Goal: Check status: Check status

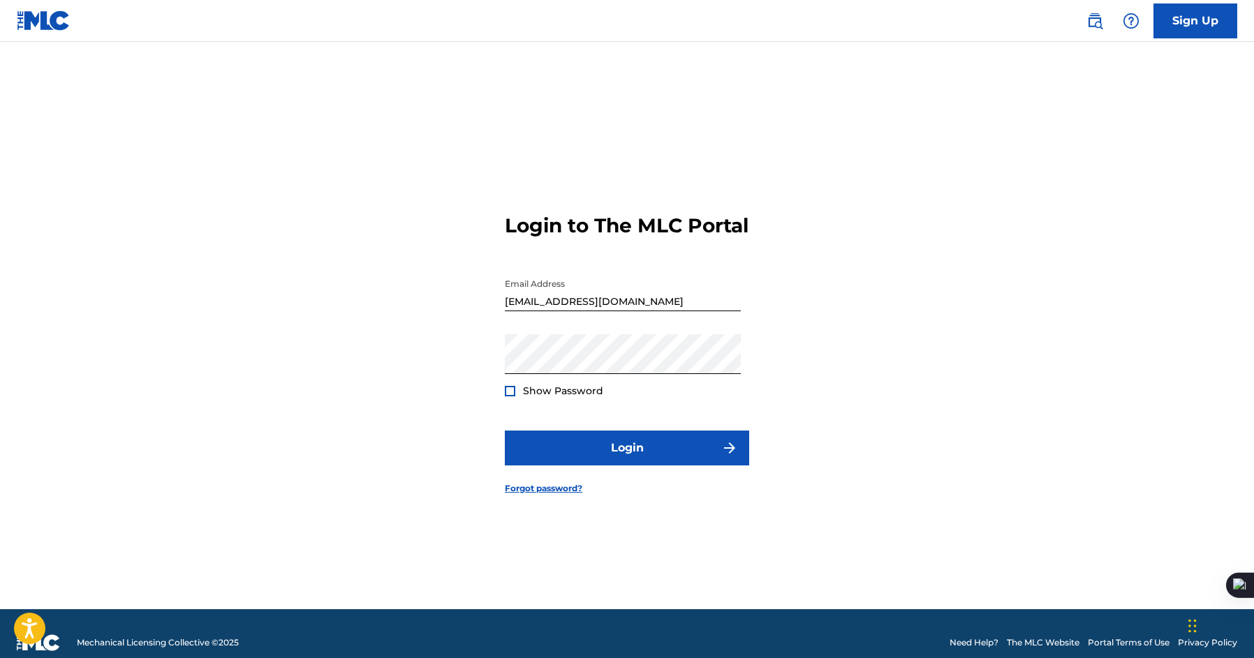
click at [569, 397] on span "Show Password" at bounding box center [563, 391] width 80 height 13
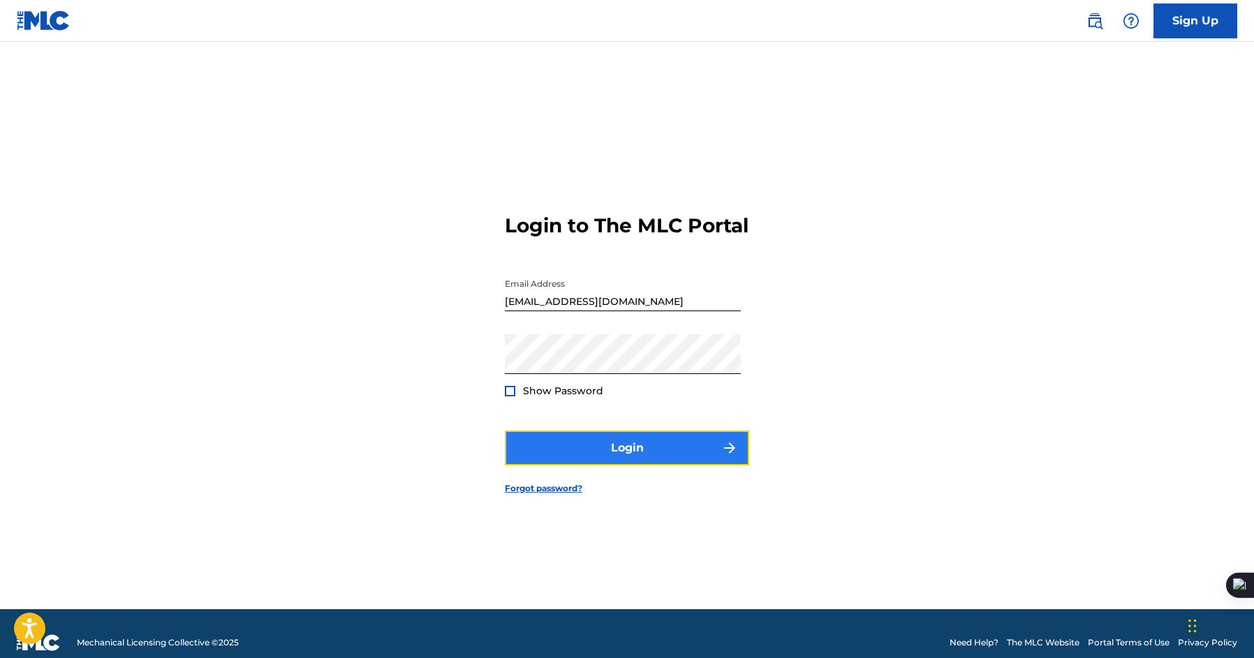
click at [570, 454] on button "Login" at bounding box center [627, 448] width 244 height 35
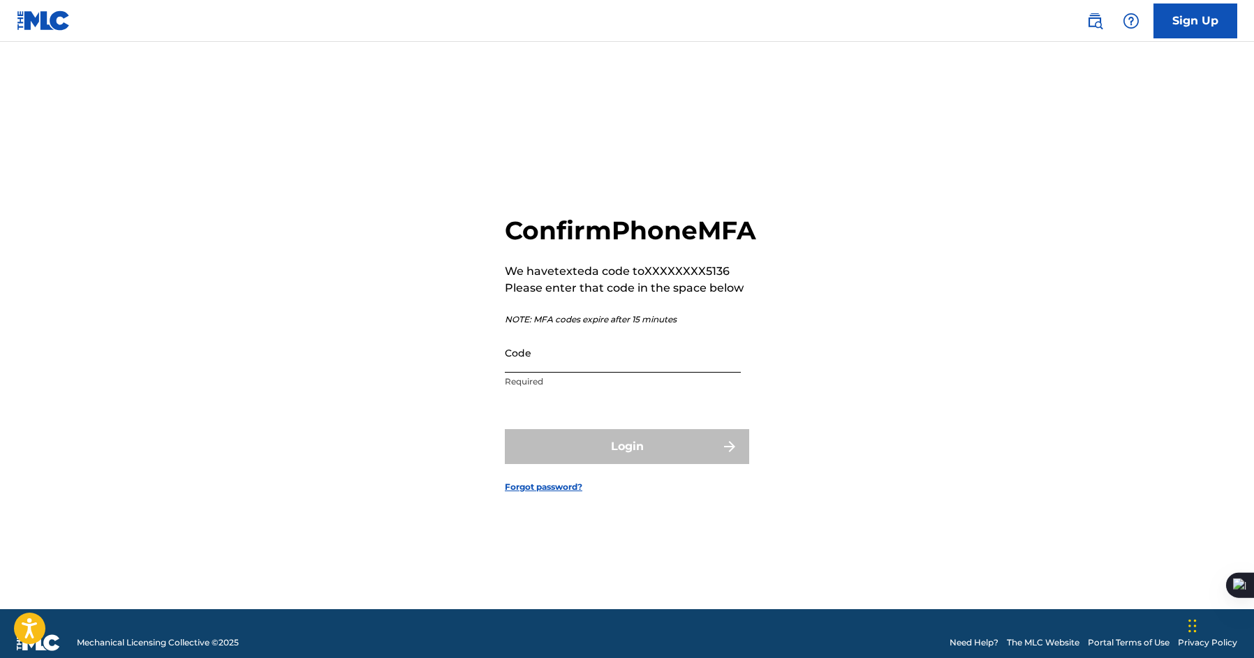
click at [573, 373] on input "Code" at bounding box center [623, 353] width 236 height 40
paste input "990024"
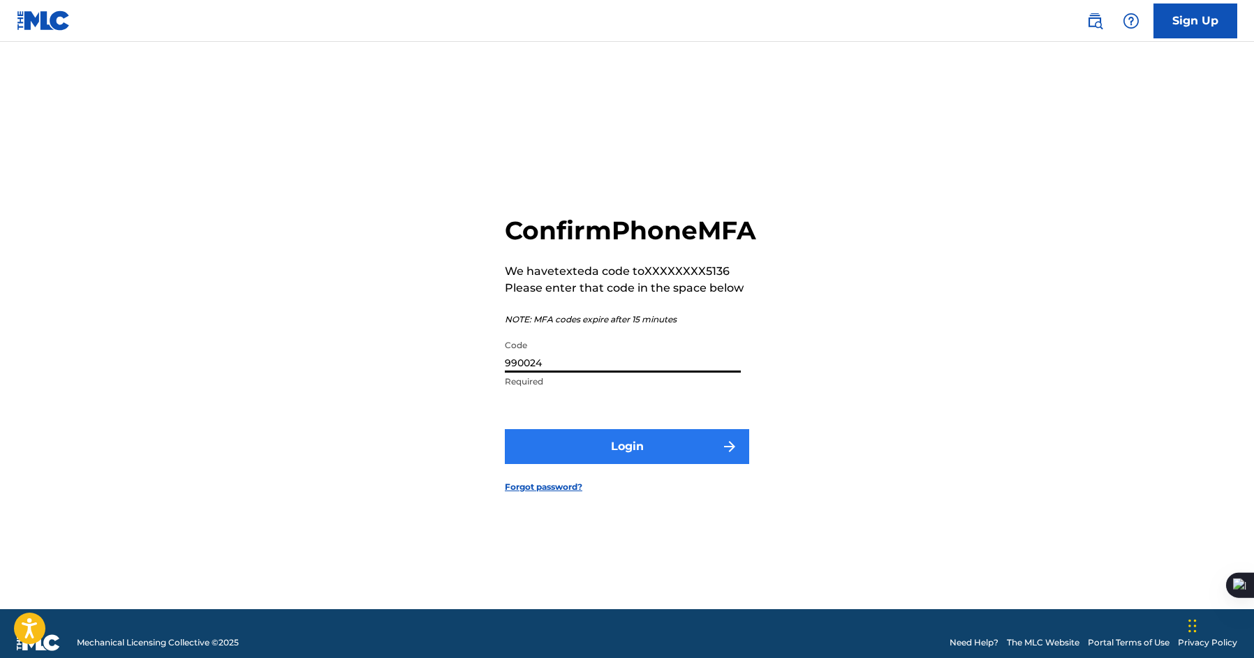
type input "990024"
click at [551, 452] on button "Login" at bounding box center [627, 446] width 244 height 35
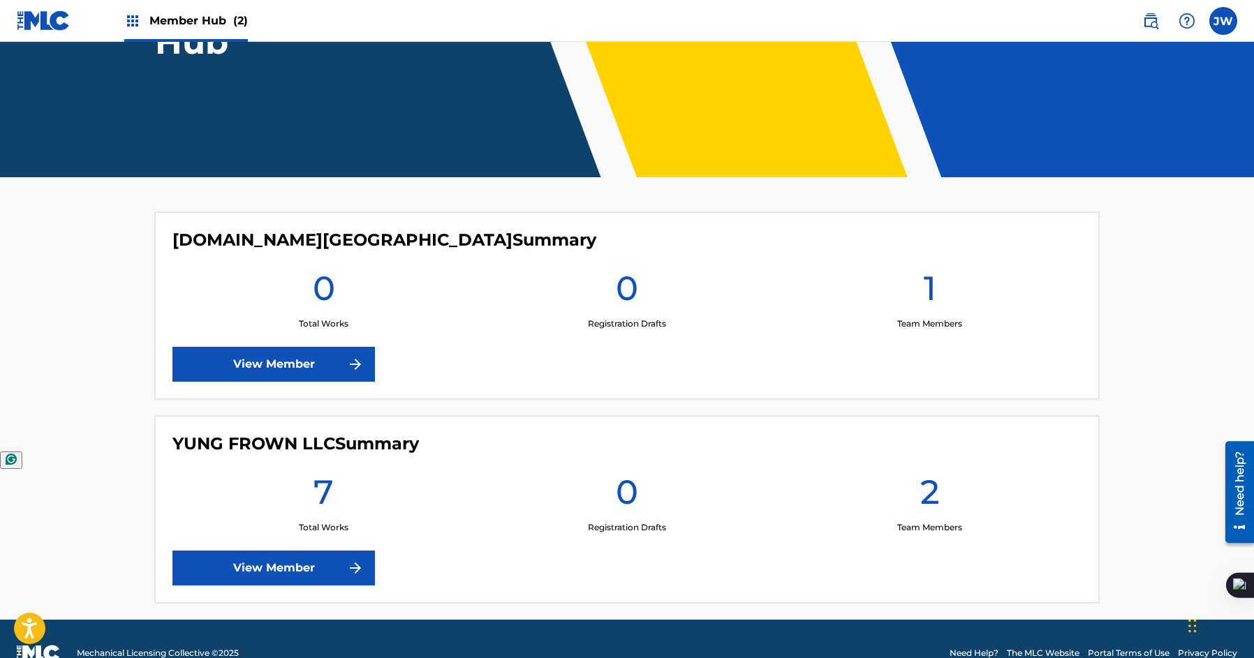
scroll to position [235, 0]
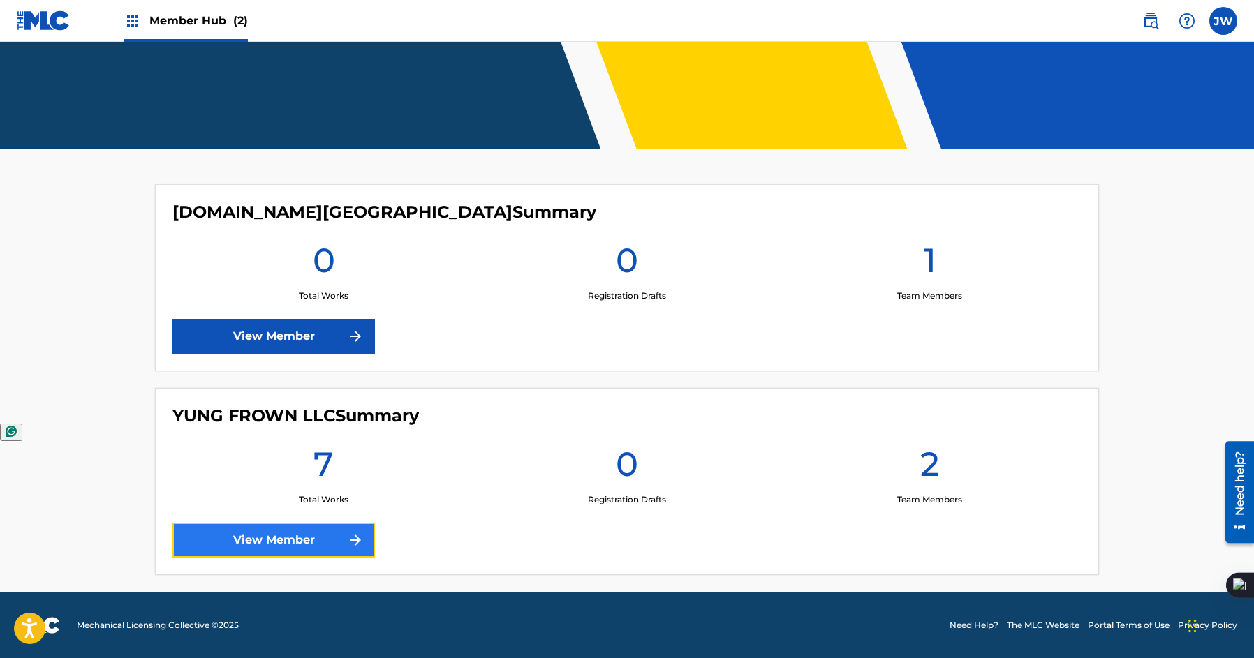
click at [369, 535] on link "View Member" at bounding box center [273, 540] width 202 height 35
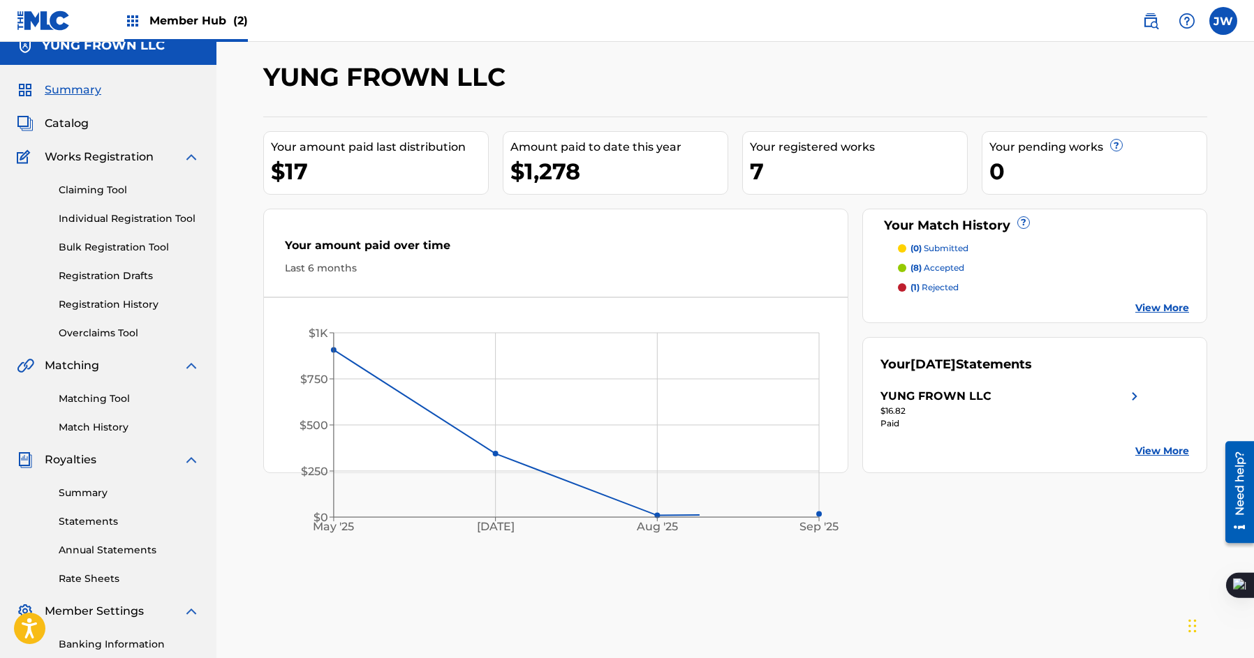
scroll to position [25, 0]
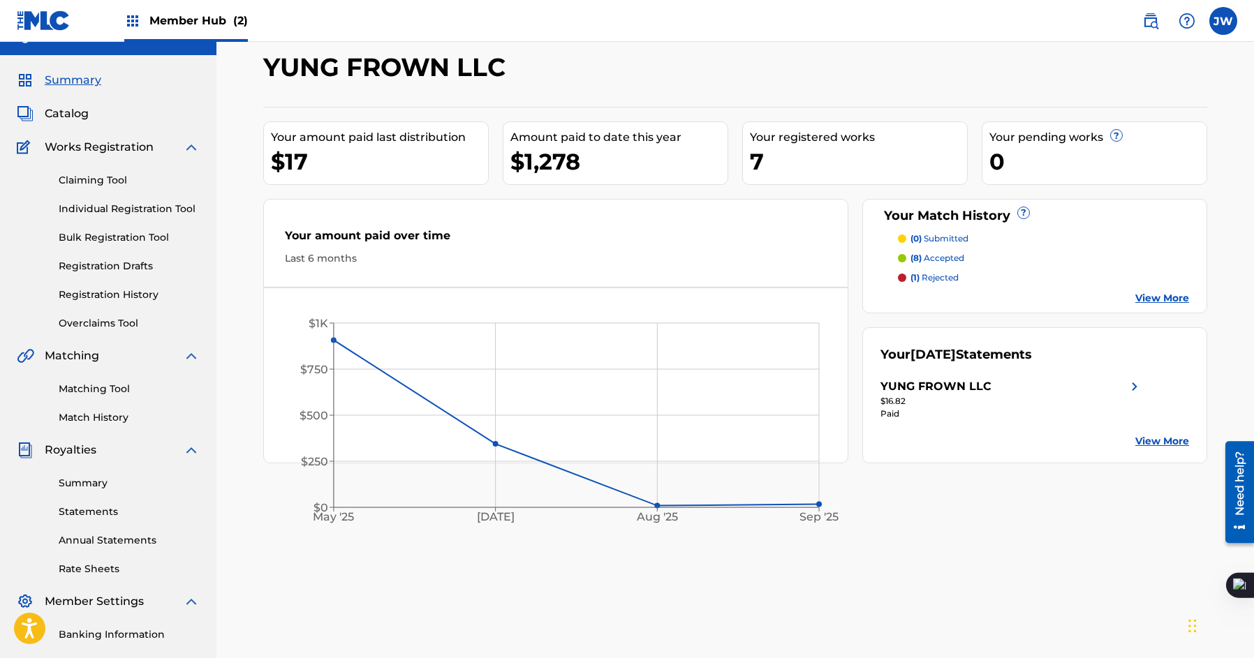
click at [1161, 283] on div "(0) submitted (8) accepted (1) rejected View More" at bounding box center [1034, 268] width 309 height 73
click at [1154, 302] on link "View More" at bounding box center [1162, 298] width 54 height 15
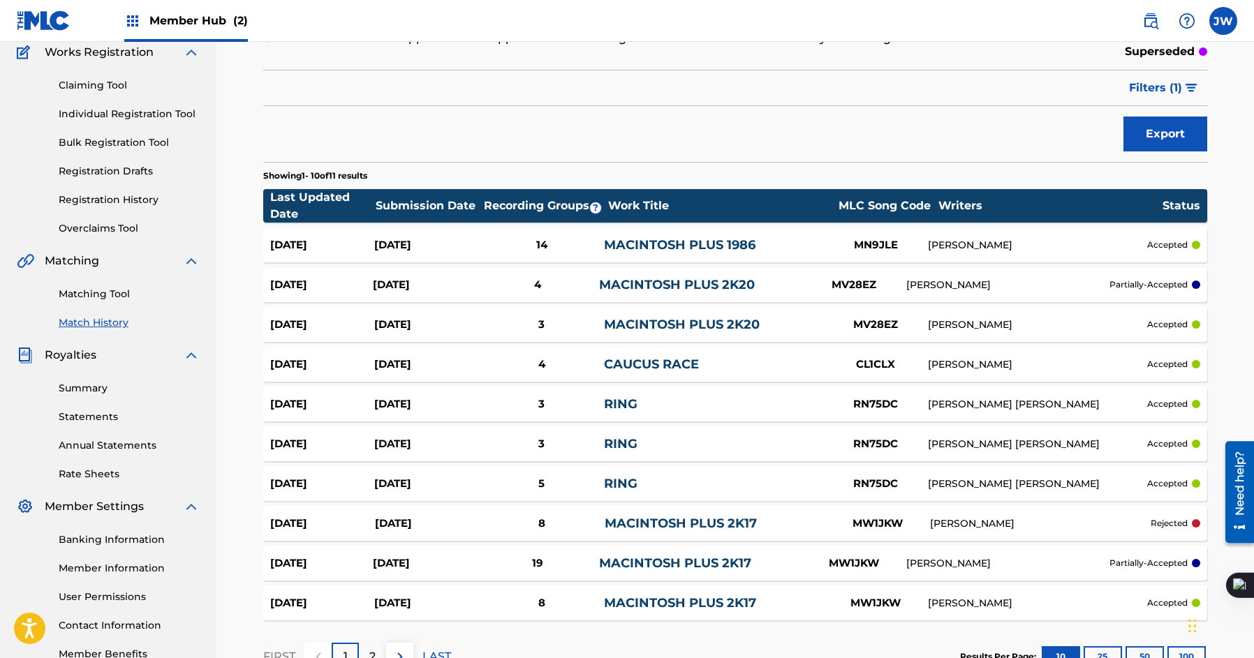
scroll to position [145, 0]
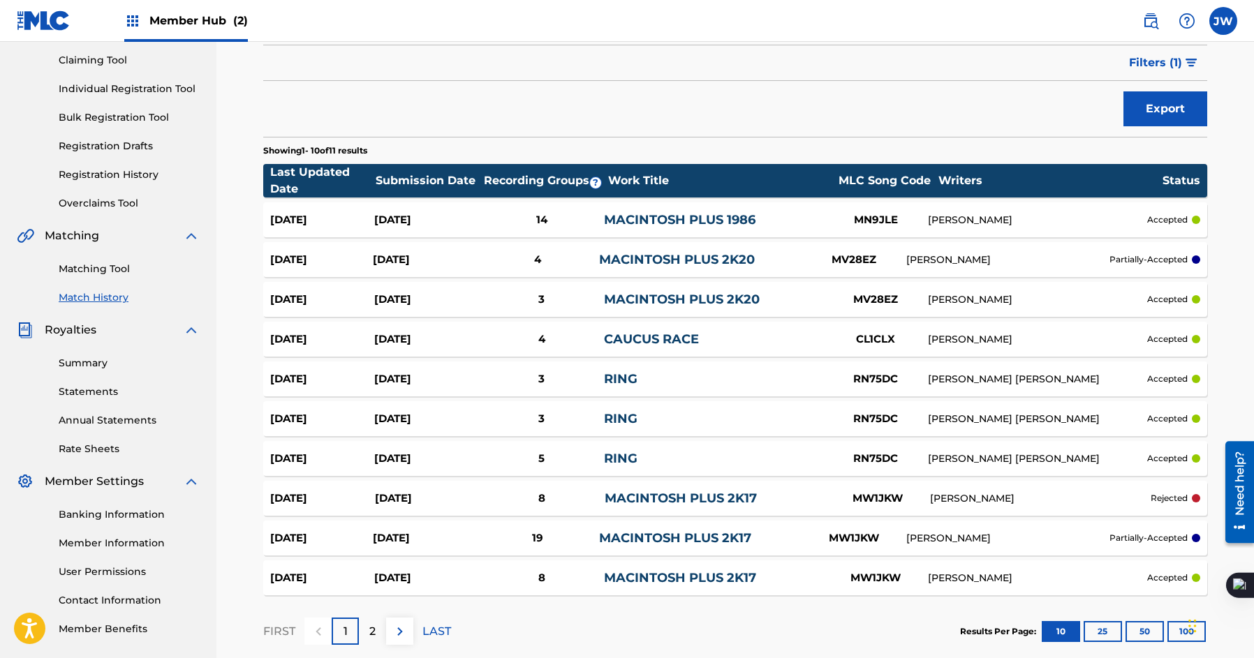
click at [939, 269] on div "[DATE] [DATE] 4 MACINTOSH PLUS 2K20 MV28EZ [PERSON_NAME] partially-accepted" at bounding box center [735, 259] width 944 height 35
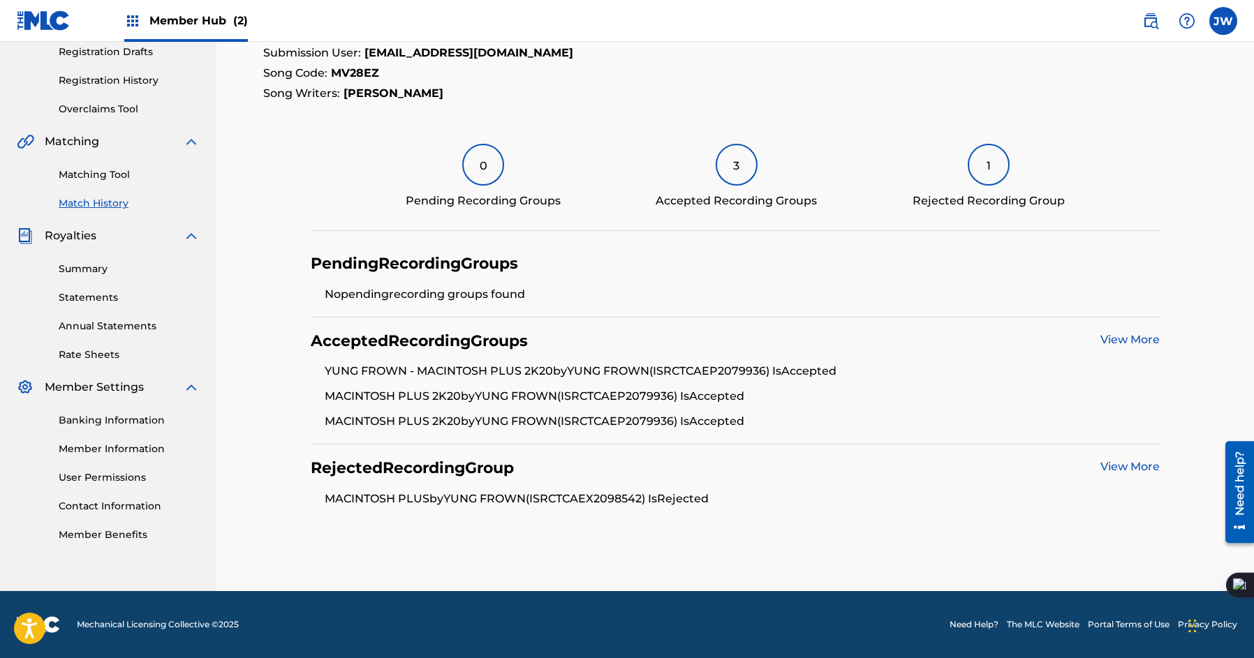
scroll to position [238, 0]
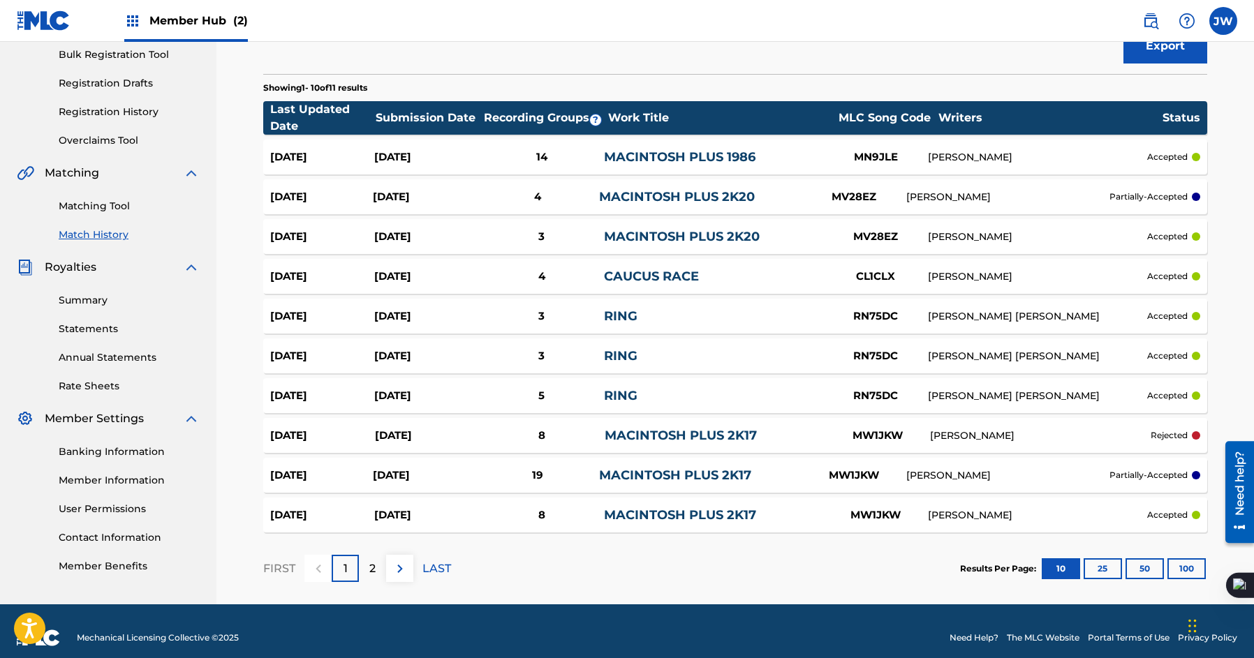
scroll to position [221, 0]
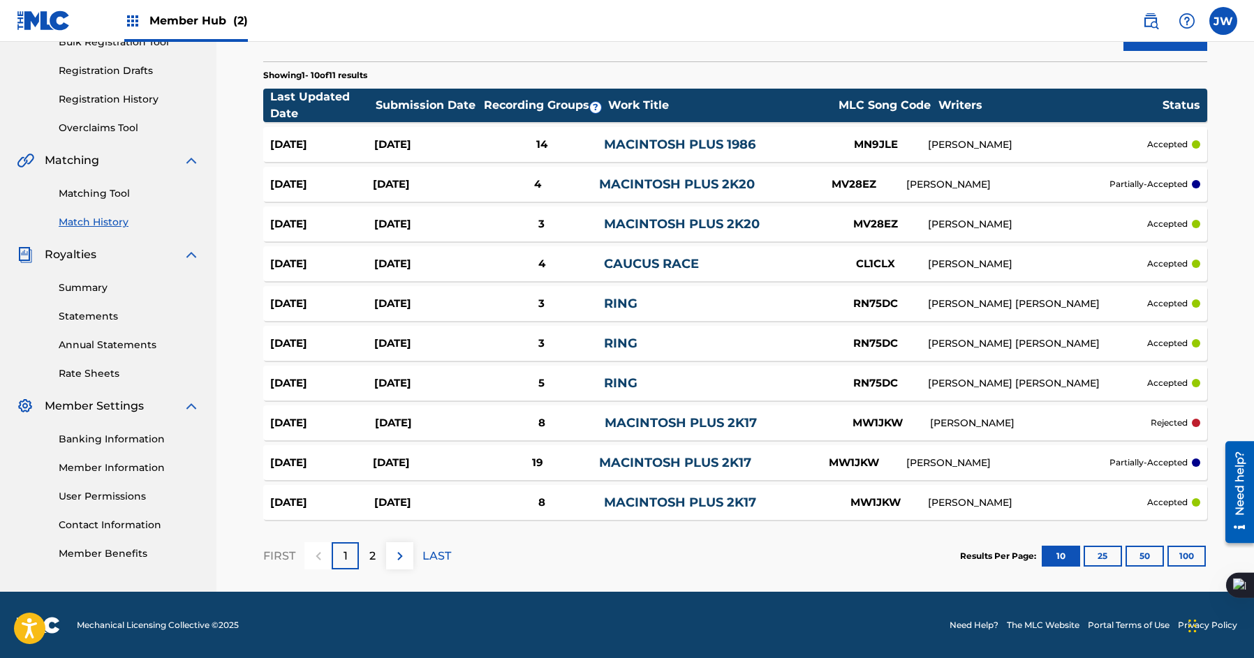
click at [798, 431] on div "MACINTOSH PLUS 2K17" at bounding box center [714, 423] width 221 height 19
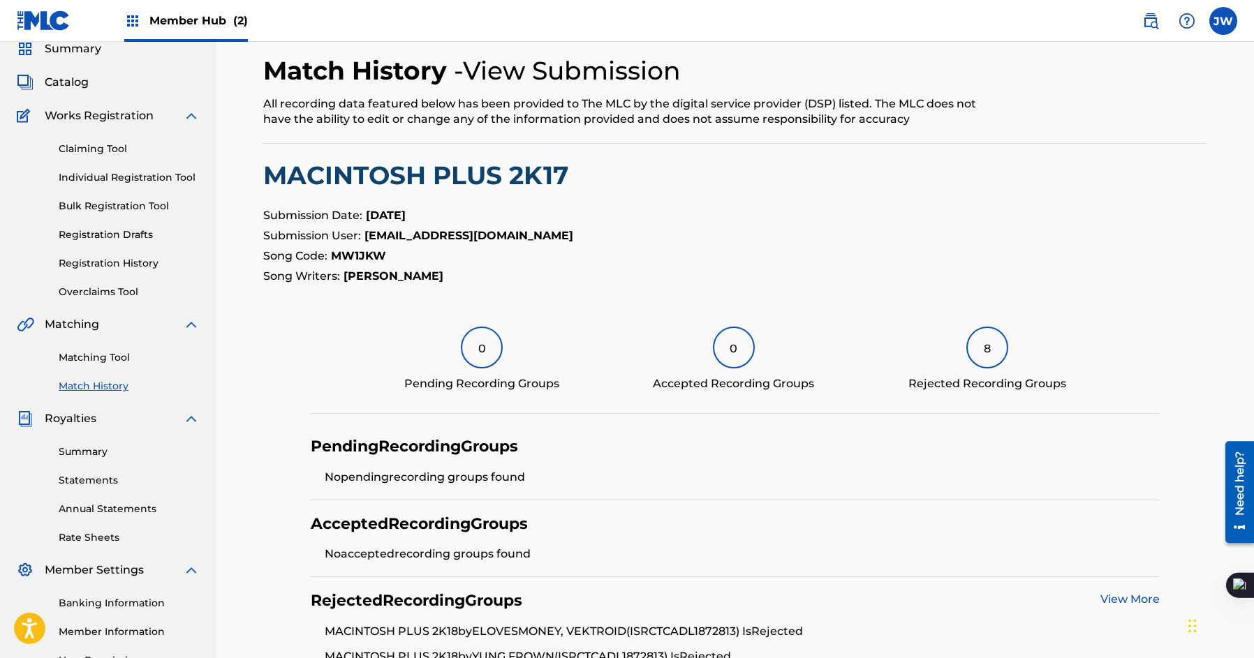
scroll to position [26, 0]
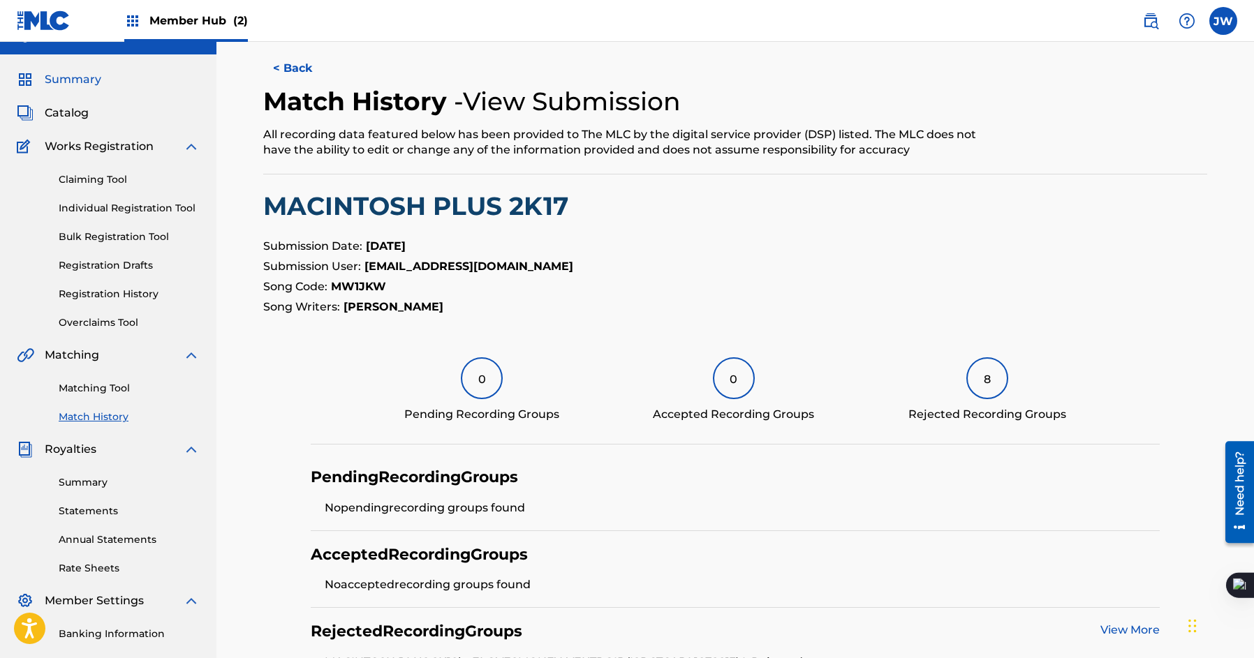
click at [71, 79] on span "Summary" at bounding box center [73, 79] width 57 height 17
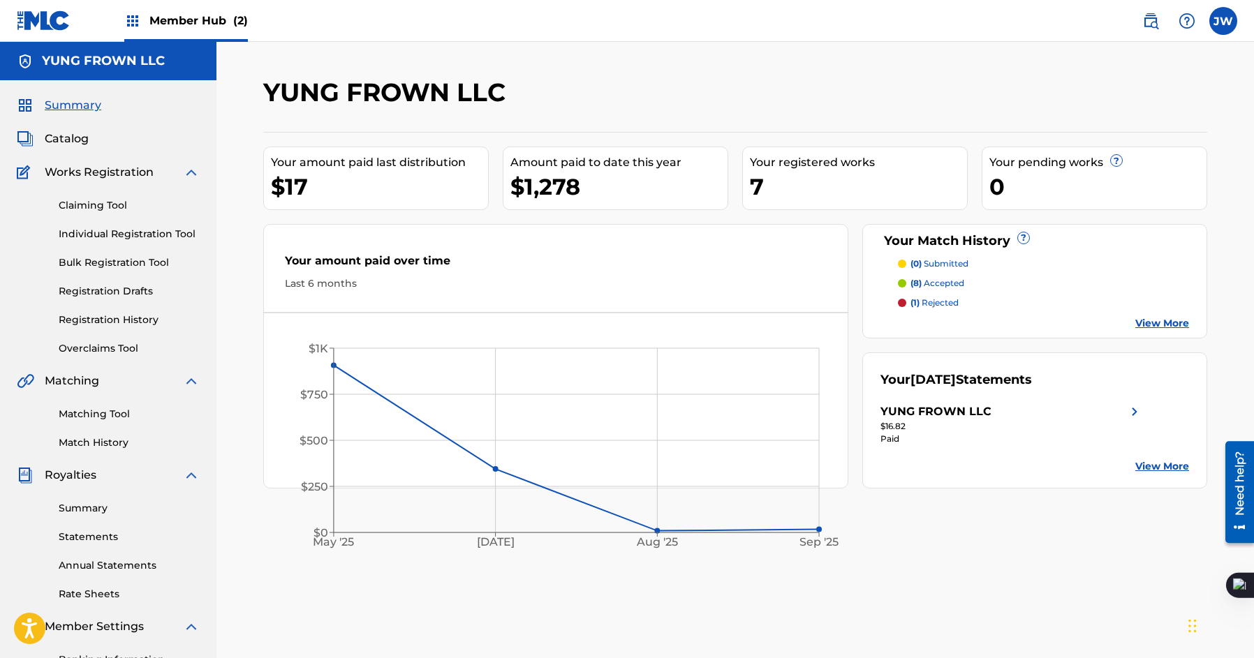
click at [1173, 321] on link "View More" at bounding box center [1162, 323] width 54 height 15
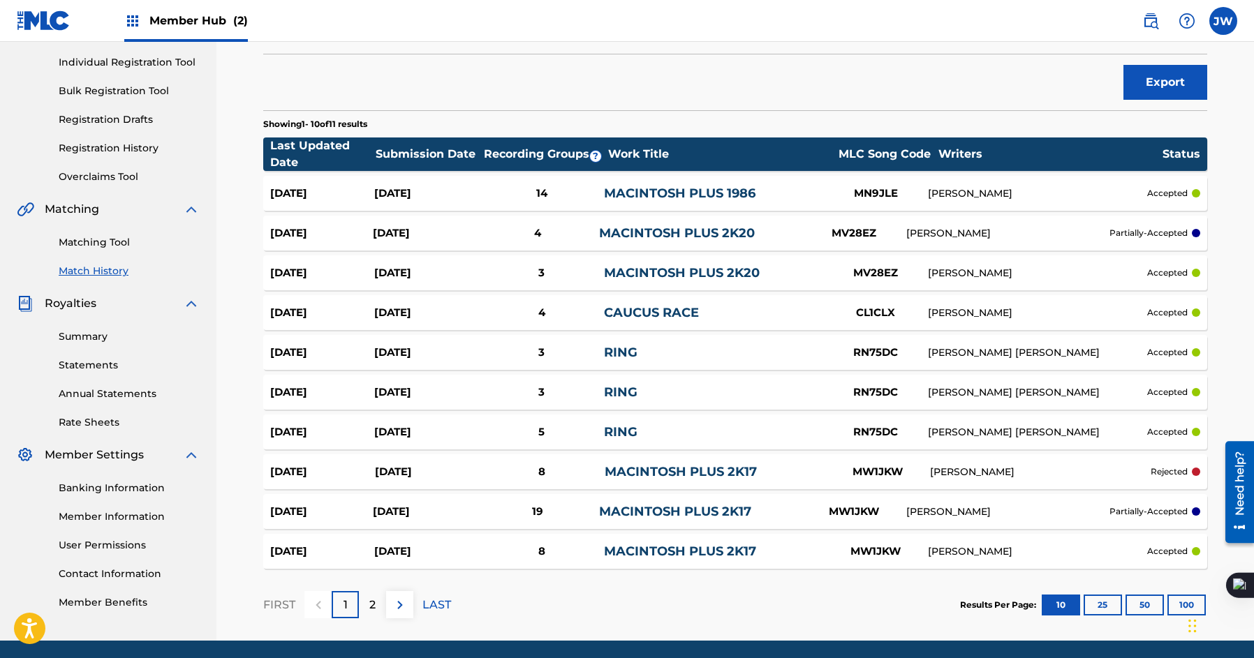
scroll to position [176, 0]
